Goal: Information Seeking & Learning: Check status

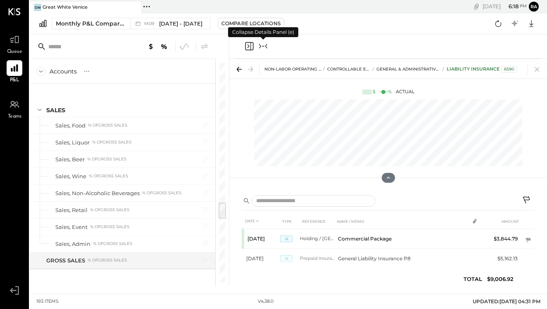
scroll to position [1767, 0]
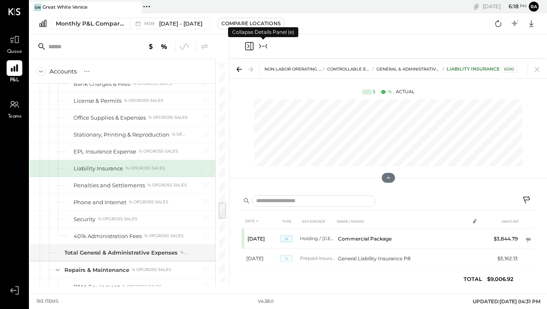
click at [259, 44] on icon "Collapse panel (e)" at bounding box center [263, 46] width 10 height 10
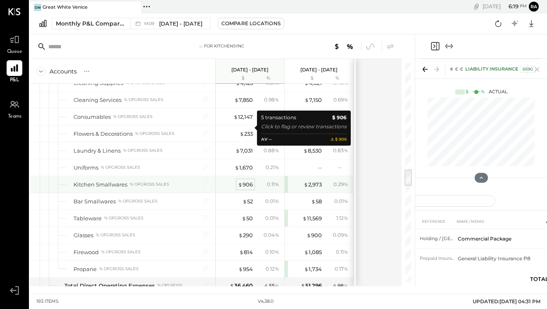
scroll to position [1344, 0]
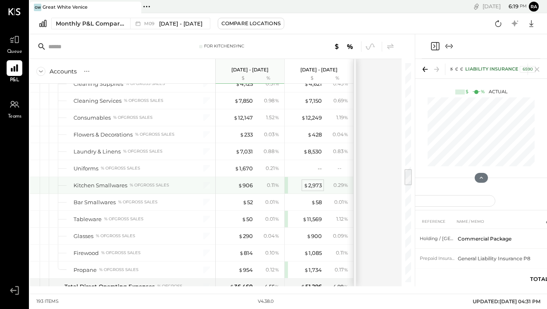
click at [317, 188] on div "$ 2,973" at bounding box center [313, 186] width 18 height 8
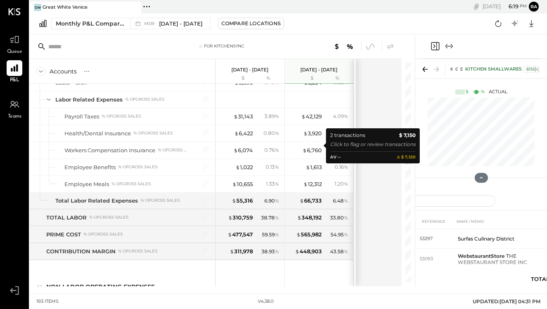
scroll to position [1074, 0]
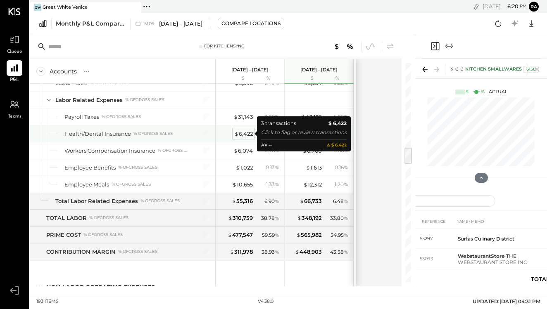
click at [246, 134] on div "$ 6,422" at bounding box center [243, 134] width 19 height 8
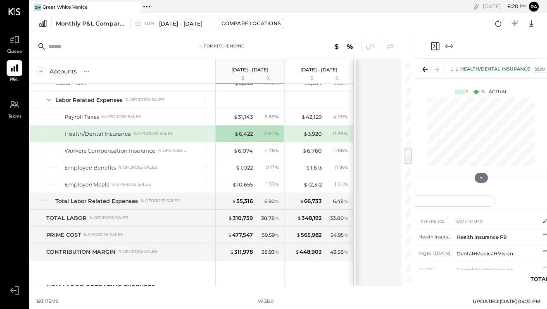
click at [451, 45] on icon "Expand panel (e)" at bounding box center [449, 46] width 10 height 10
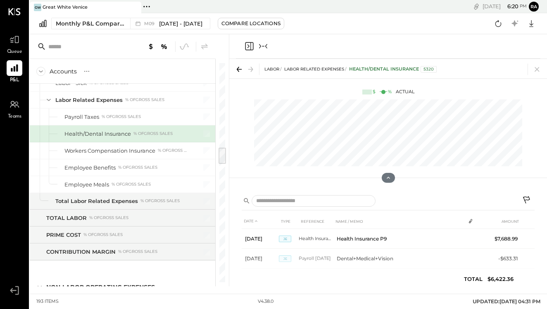
click at [523, 199] on icon at bounding box center [527, 201] width 10 height 10
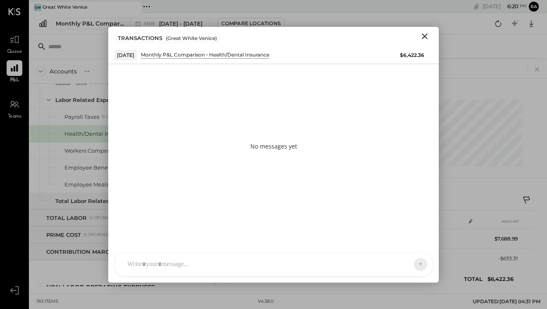
click at [280, 269] on div at bounding box center [266, 265] width 286 height 18
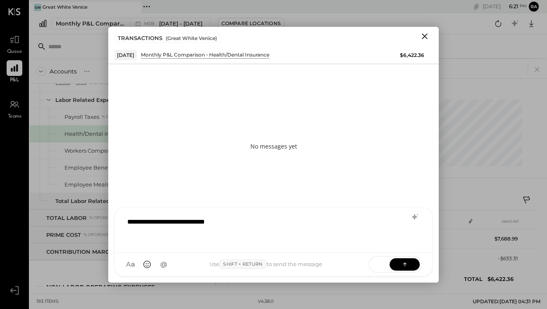
click at [426, 39] on icon "Close" at bounding box center [425, 36] width 10 height 10
